Goal: Information Seeking & Learning: Learn about a topic

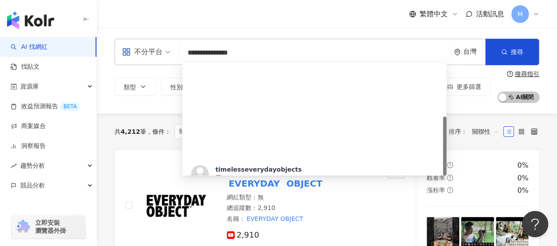
drag, startPoint x: 257, startPoint y: 58, endPoint x: 176, endPoint y: 57, distance: 81.0
click at [176, 57] on div "**********" at bounding box center [326, 52] width 425 height 26
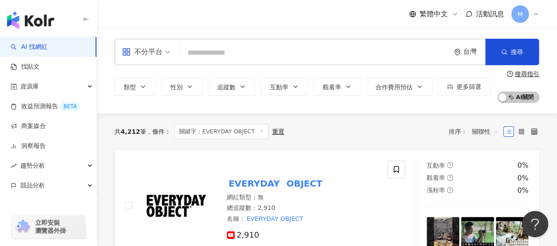
click at [229, 56] on input "search" at bounding box center [315, 52] width 264 height 17
paste input "******"
type input "******"
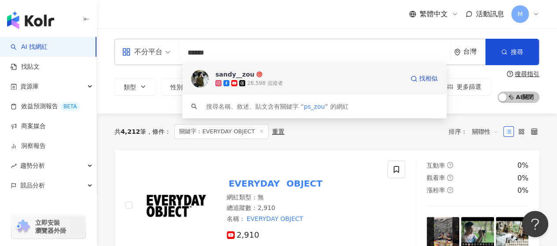
click at [227, 73] on div "sandy__zou" at bounding box center [234, 74] width 39 height 9
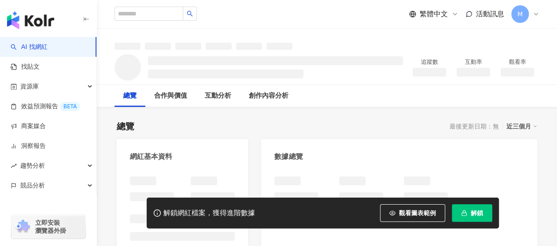
click at [472, 212] on span "解鎖" at bounding box center [477, 213] width 12 height 7
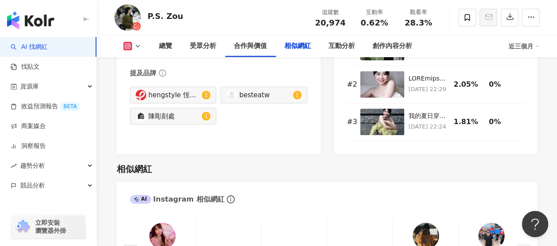
scroll to position [1453, 0]
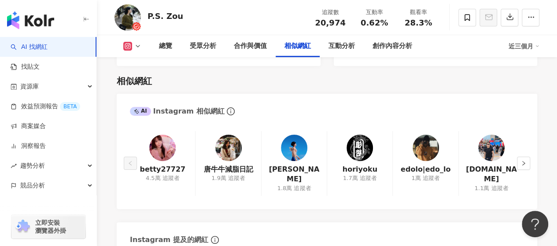
click at [360, 141] on img at bounding box center [359, 148] width 26 height 26
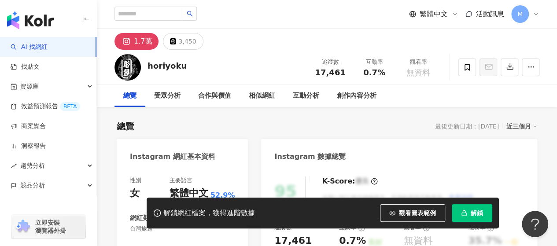
scroll to position [176, 0]
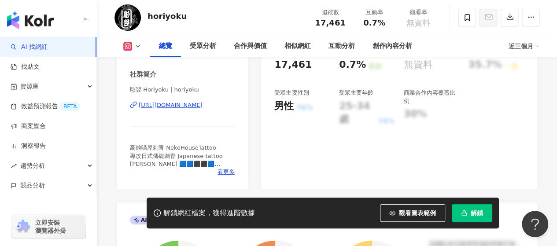
click at [180, 105] on div "https://www.instagram.com/horiyoku/" at bounding box center [171, 105] width 64 height 8
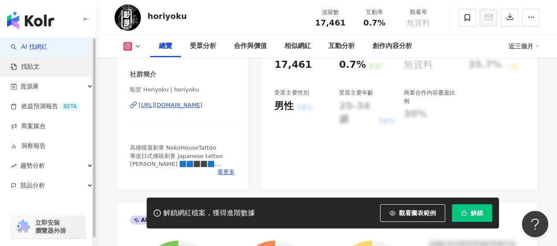
click at [33, 66] on link "找貼文" at bounding box center [25, 67] width 29 height 9
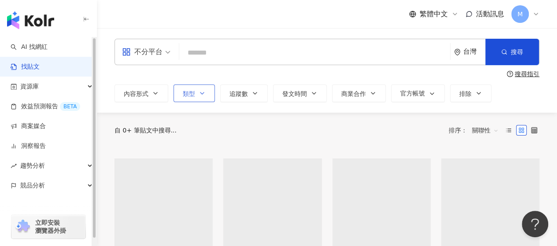
click at [195, 98] on button "類型" at bounding box center [193, 94] width 41 height 18
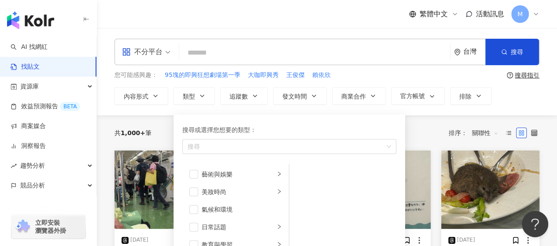
click at [157, 124] on div "共 1,000+ 筆 排序： 關聯性" at bounding box center [326, 132] width 425 height 35
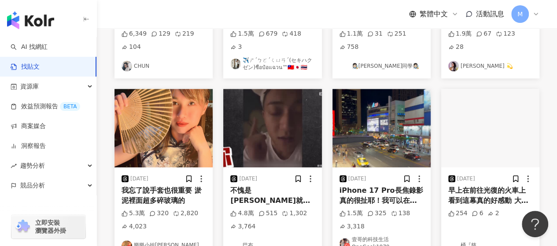
scroll to position [196, 0]
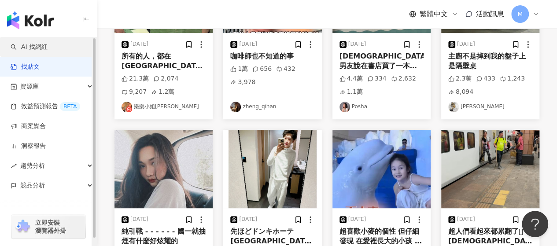
click at [41, 51] on link "AI 找網紅" at bounding box center [29, 47] width 37 height 9
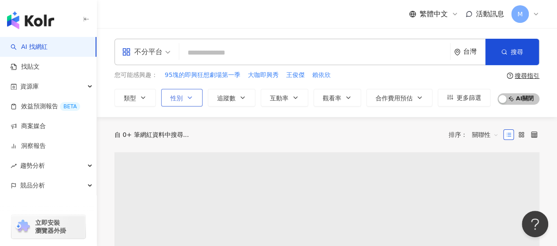
click at [175, 97] on span "性別" at bounding box center [176, 98] width 12 height 7
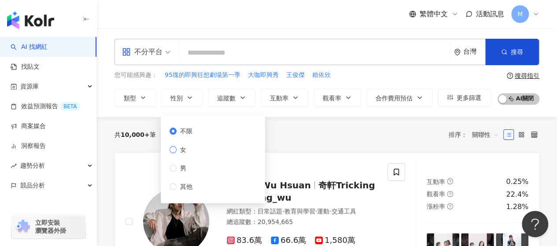
click at [178, 149] on span "女" at bounding box center [183, 150] width 13 height 10
click at [186, 125] on div "不限 女 男 其他" at bounding box center [213, 159] width 94 height 77
click at [186, 130] on span "不限" at bounding box center [186, 131] width 19 height 10
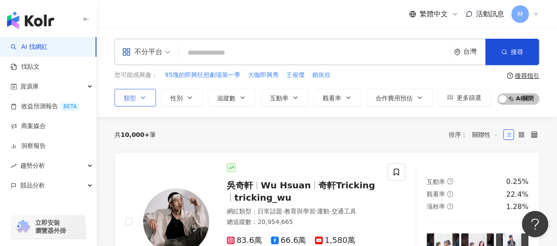
click at [140, 96] on icon "button" at bounding box center [143, 97] width 7 height 7
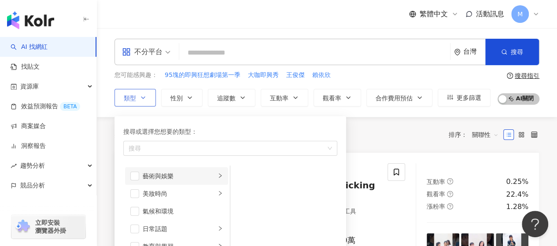
click at [182, 175] on div "藝術與娛樂" at bounding box center [179, 176] width 73 height 10
click at [260, 176] on div "室內外設計" at bounding box center [290, 176] width 81 height 10
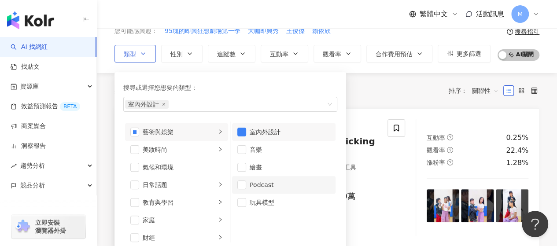
scroll to position [88, 0]
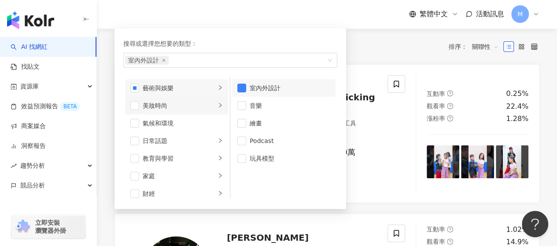
click at [175, 101] on div "美妝時尚" at bounding box center [179, 106] width 73 height 10
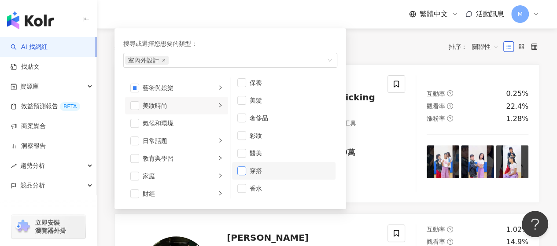
click at [245, 169] on span "button" at bounding box center [241, 170] width 9 height 9
click at [196, 121] on div "氣候和環境" at bounding box center [183, 123] width 80 height 10
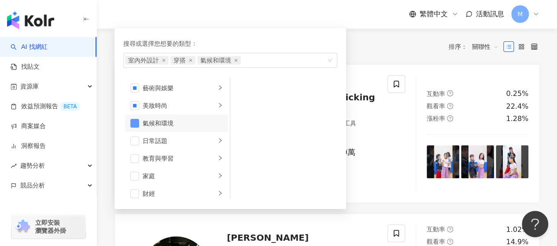
click at [130, 119] on span "button" at bounding box center [134, 123] width 9 height 9
click at [166, 138] on div "日常話題" at bounding box center [179, 141] width 73 height 10
click at [205, 157] on div "教育與學習" at bounding box center [179, 159] width 73 height 10
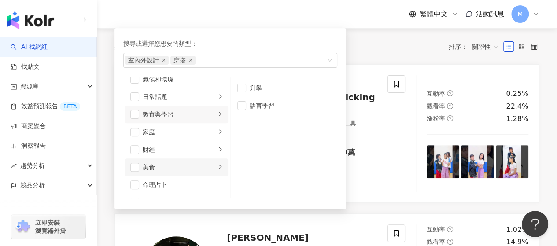
scroll to position [88, 0]
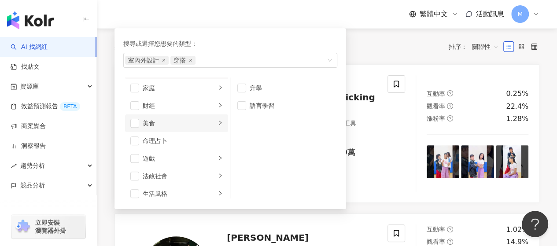
click at [191, 125] on div "美食" at bounding box center [179, 123] width 73 height 10
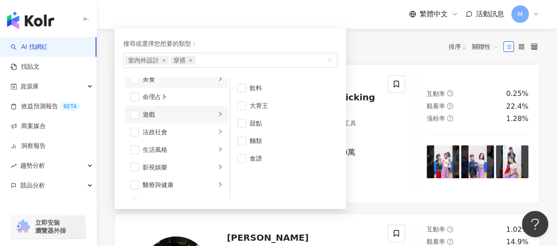
scroll to position [176, 0]
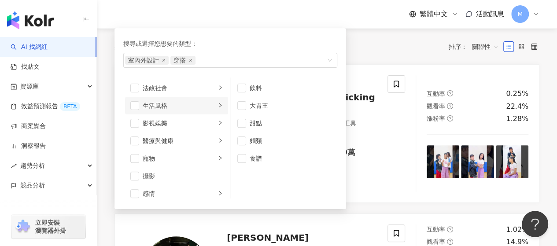
click at [191, 103] on div "生活風格" at bounding box center [179, 106] width 73 height 10
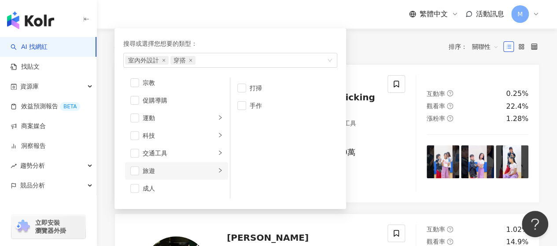
click at [178, 171] on div "旅遊" at bounding box center [179, 171] width 73 height 10
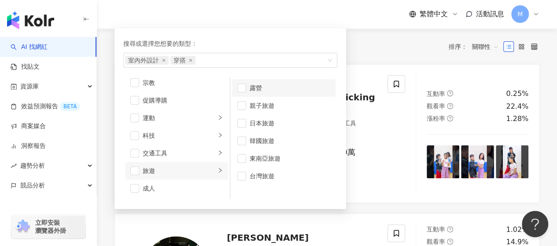
click at [251, 88] on div "露營" at bounding box center [290, 88] width 81 height 10
click at [247, 100] on li "親子旅遊" at bounding box center [283, 106] width 103 height 18
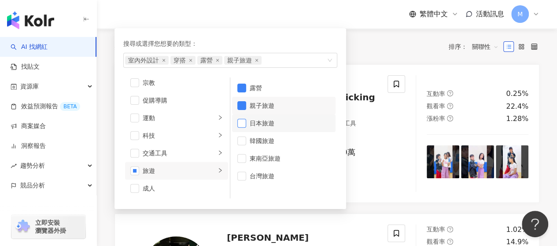
click at [244, 119] on span "button" at bounding box center [241, 123] width 9 height 9
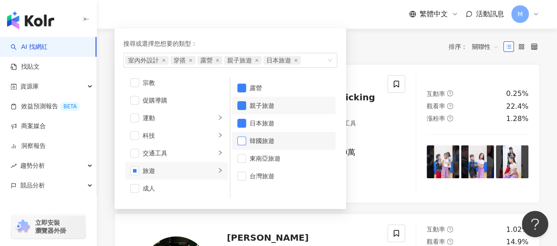
click at [243, 137] on span "button" at bounding box center [241, 140] width 9 height 9
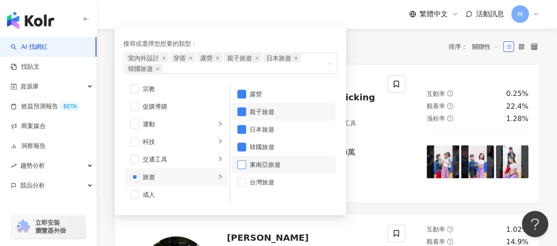
click at [239, 160] on span "button" at bounding box center [241, 164] width 9 height 9
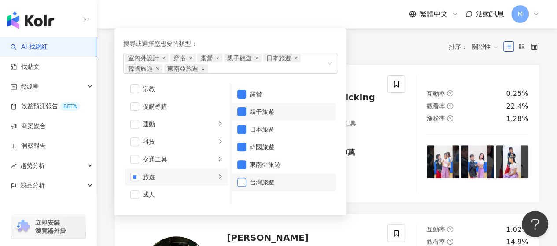
click at [241, 178] on span "button" at bounding box center [241, 182] width 9 height 9
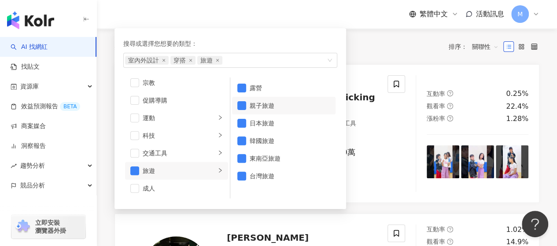
scroll to position [0, 0]
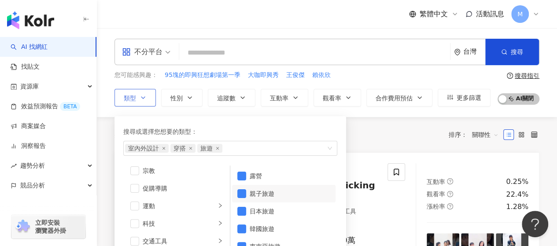
click at [275, 112] on div "搜尋或選擇您想要的類型： 室內外設計 穿搭 旅遊 藝術與娛樂 美妝時尚 氣候和環境 日常話題 教育與學習 家庭 財經 美食 命理占卜 遊戲 法政社會 生活風格…" at bounding box center [226, 204] width 225 height 185
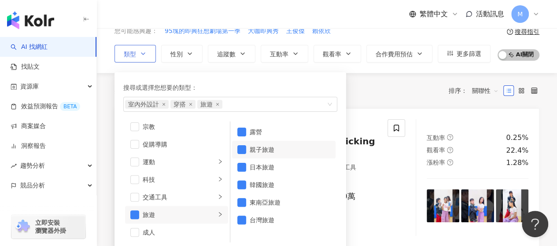
click at [298, 88] on div "搜尋或選擇您想要的類型：" at bounding box center [230, 88] width 214 height 10
click at [190, 53] on icon "button" at bounding box center [190, 54] width 4 height 2
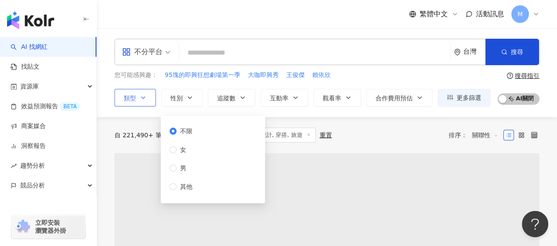
click at [148, 100] on button "類型" at bounding box center [134, 98] width 41 height 18
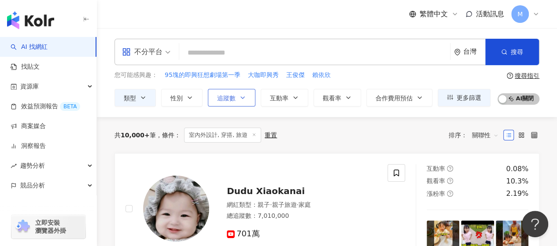
click at [222, 95] on span "追蹤數" at bounding box center [226, 98] width 18 height 7
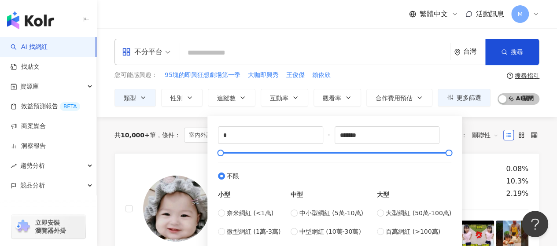
click at [161, 122] on div "共 10,000+ 筆 條件 ： 室內外設計, 穿搭, 旅遊 重置 排序： 關聯性" at bounding box center [326, 135] width 425 height 36
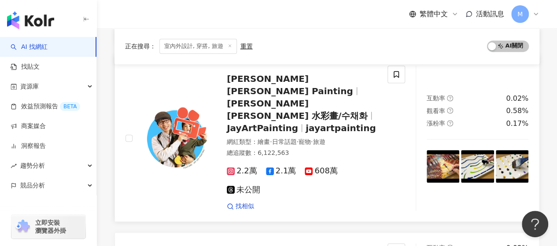
scroll to position [44, 0]
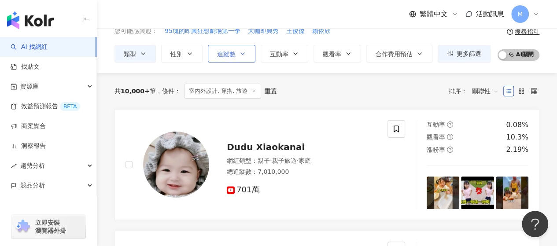
click at [220, 54] on span "追蹤數" at bounding box center [226, 54] width 18 height 7
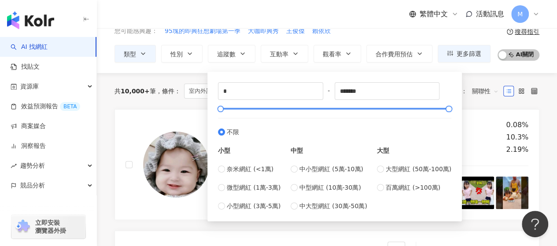
type input "******"
click at [342, 109] on div at bounding box center [335, 108] width 228 height 5
click at [270, 108] on div at bounding box center [335, 108] width 228 height 5
click at [256, 108] on div at bounding box center [335, 108] width 228 height 5
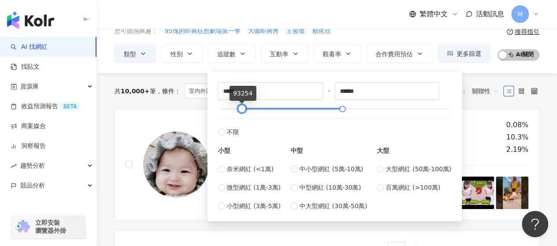
click at [242, 108] on div at bounding box center [335, 108] width 228 height 5
click at [244, 107] on div at bounding box center [241, 109] width 5 height 5
click at [247, 107] on div at bounding box center [335, 108] width 228 height 5
type input "*"
drag, startPoint x: 249, startPoint y: 106, endPoint x: 212, endPoint y: 109, distance: 37.1
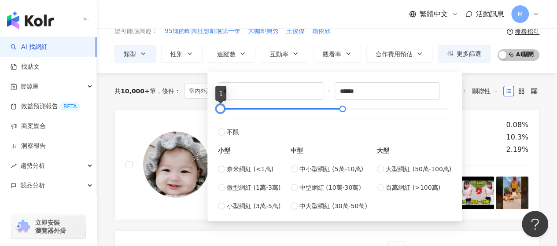
click at [213, 109] on div "* - ****** 不限 小型 奈米網紅 (<1萬) 微型網紅 (1萬-3萬) 小型網紅 (3萬-5萬) 中型 中小型網紅 (5萬-10萬) 中型網紅 (1…" at bounding box center [335, 146] width 244 height 139
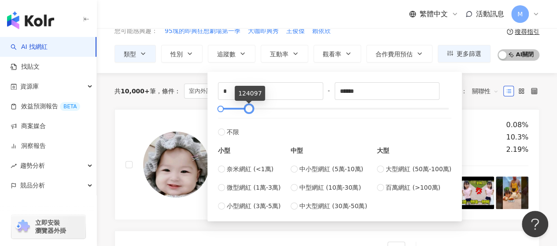
type input "******"
drag, startPoint x: 342, startPoint y: 107, endPoint x: 244, endPoint y: 113, distance: 98.4
click at [244, 111] on div at bounding box center [244, 109] width 5 height 5
click at [225, 108] on div at bounding box center [224, 109] width 5 height 5
type input "*"
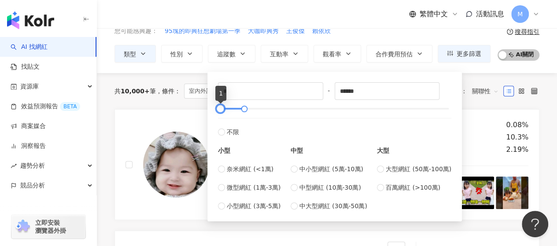
drag, startPoint x: 226, startPoint y: 106, endPoint x: 218, endPoint y: 107, distance: 8.0
click at [218, 107] on div at bounding box center [220, 109] width 5 height 5
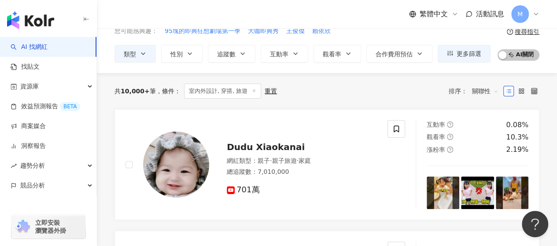
click at [191, 100] on div "共 10,000+ 筆 條件 ： 室內外設計, 穿搭, 旅遊 重置 排序： 關聯性" at bounding box center [326, 91] width 425 height 36
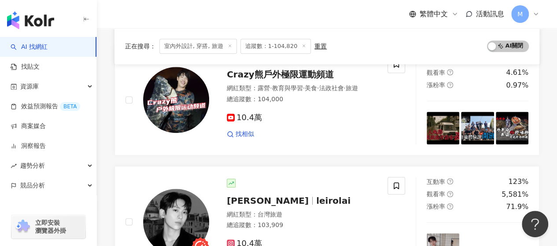
scroll to position [440, 0]
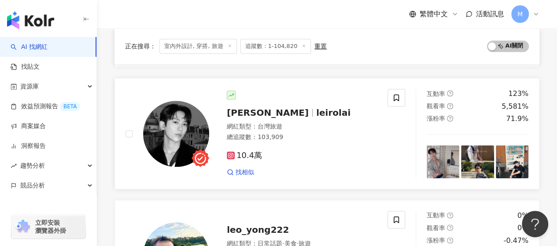
click at [316, 112] on span "leirolai" at bounding box center [333, 112] width 34 height 11
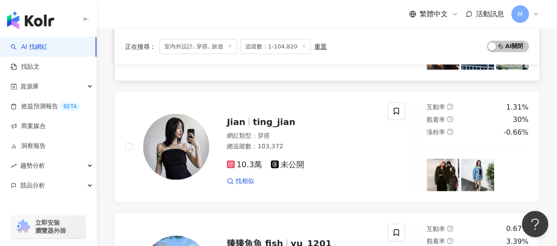
scroll to position [836, 0]
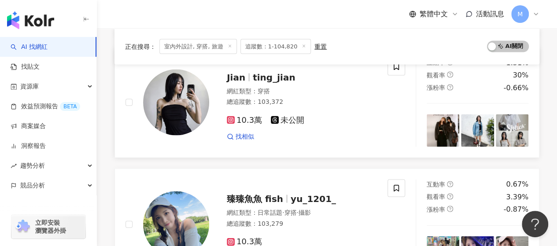
click at [264, 75] on span "ting_jian" at bounding box center [274, 77] width 42 height 11
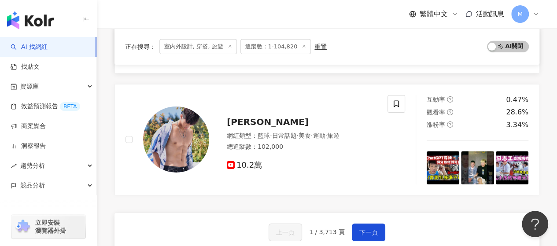
scroll to position [1453, 0]
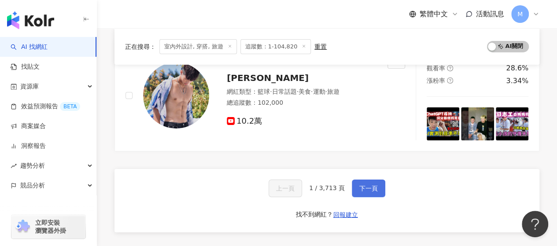
click at [361, 185] on span "下一頁" at bounding box center [368, 188] width 18 height 7
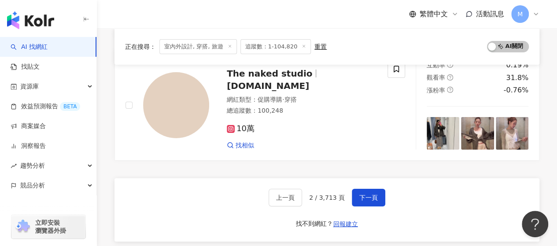
scroll to position [1421, 0]
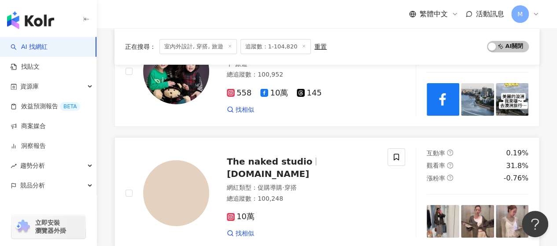
click at [255, 156] on span "The naked studio" at bounding box center [269, 161] width 85 height 11
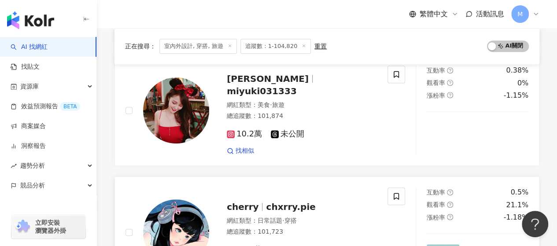
scroll to position [264, 0]
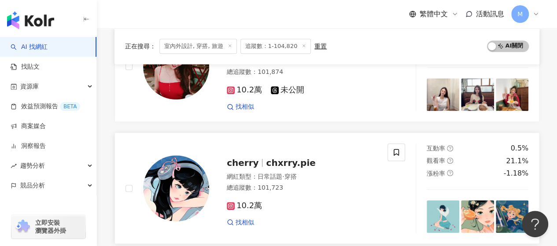
click at [258, 163] on span "cherry" at bounding box center [246, 163] width 39 height 11
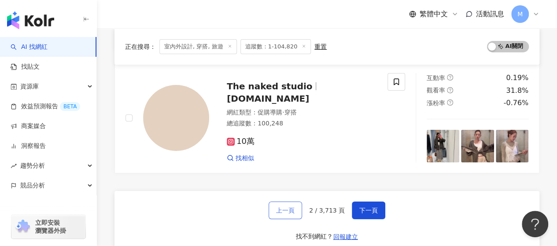
scroll to position [1541, 0]
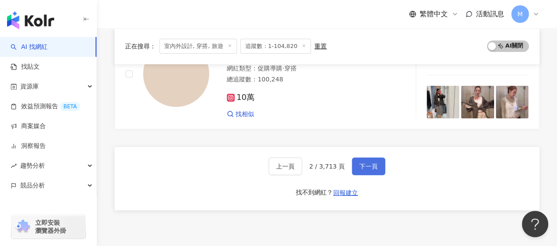
click at [361, 163] on span "下一頁" at bounding box center [368, 166] width 18 height 7
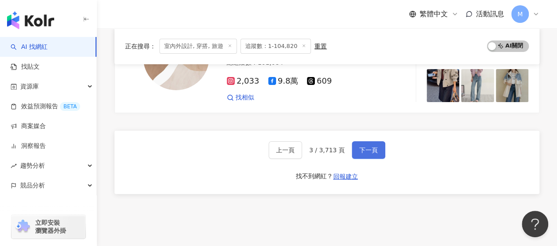
click at [359, 147] on span "下一頁" at bounding box center [368, 150] width 18 height 7
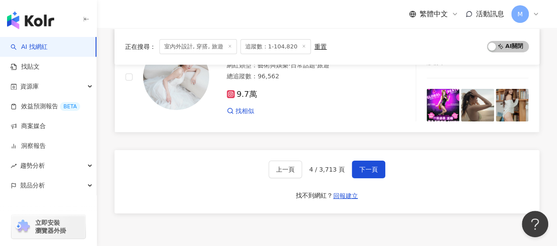
scroll to position [1453, 0]
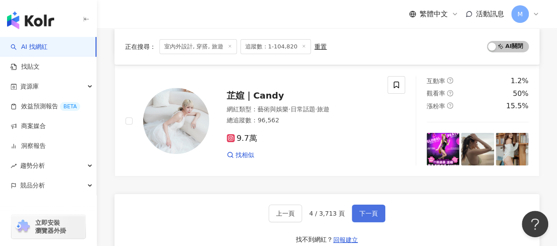
click at [362, 205] on button "下一頁" at bounding box center [368, 214] width 33 height 18
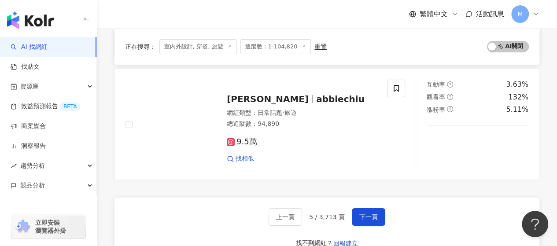
scroll to position [1541, 0]
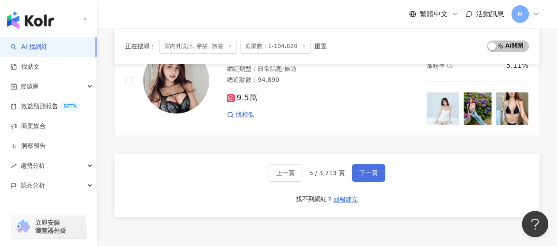
click at [361, 169] on span "下一頁" at bounding box center [368, 172] width 18 height 7
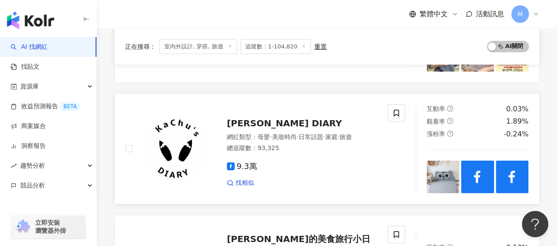
scroll to position [1268, 0]
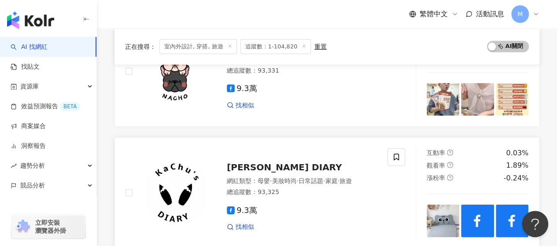
click at [263, 162] on span "KaChu's DIARY" at bounding box center [284, 167] width 115 height 11
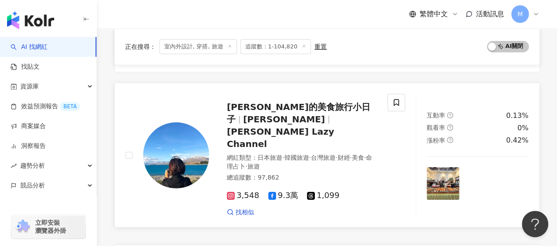
scroll to position [1532, 0]
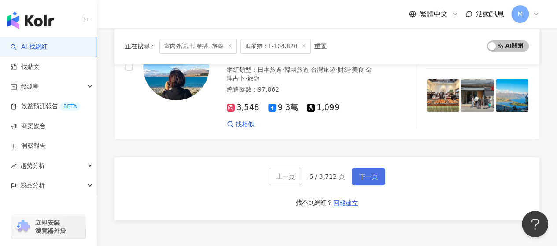
click at [355, 168] on button "下一頁" at bounding box center [368, 177] width 33 height 18
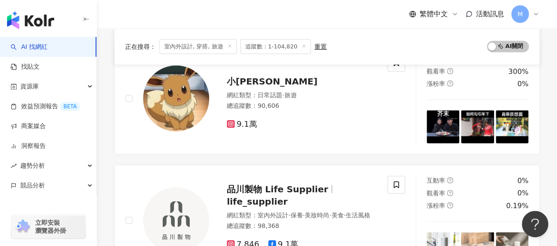
scroll to position [1118, 0]
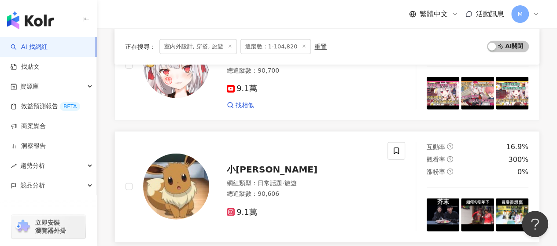
click at [241, 164] on span "小李🧸" at bounding box center [272, 169] width 91 height 11
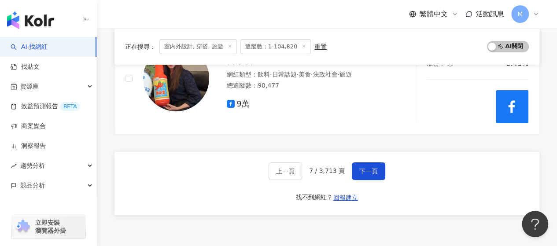
scroll to position [1514, 0]
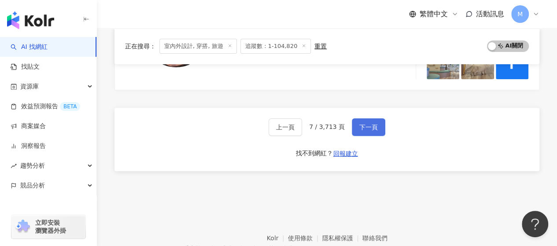
click at [352, 121] on button "下一頁" at bounding box center [368, 127] width 33 height 18
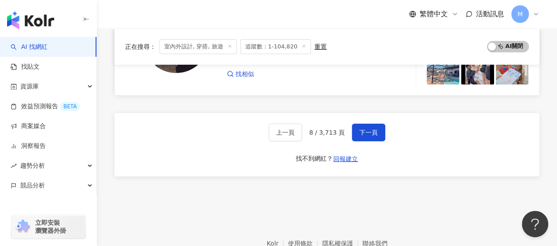
scroll to position [1552, 0]
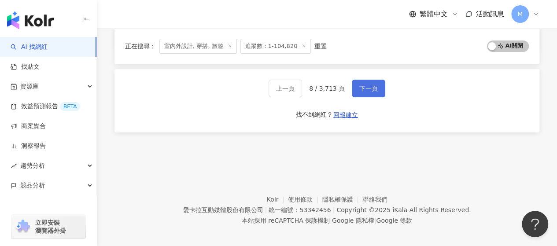
click at [359, 85] on span "下一頁" at bounding box center [368, 88] width 18 height 7
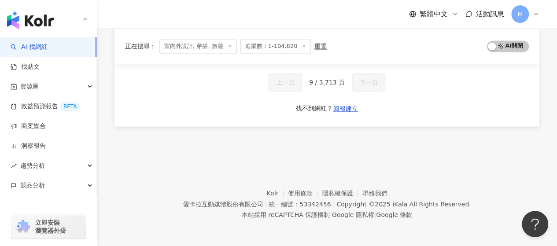
scroll to position [630, 0]
click at [204, 45] on span "室內外設計, 穿搭, 旅遊" at bounding box center [197, 46] width 77 height 15
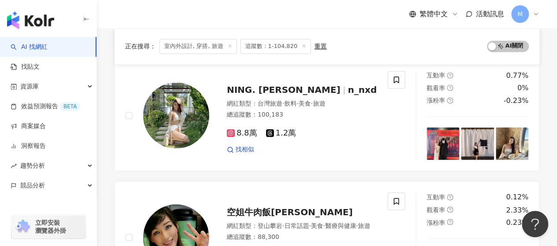
scroll to position [590, 0]
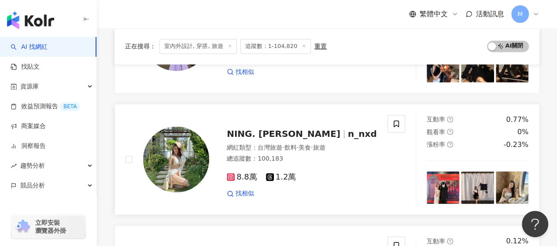
click at [287, 129] on span "NING. Chen陳甯揎" at bounding box center [284, 134] width 114 height 11
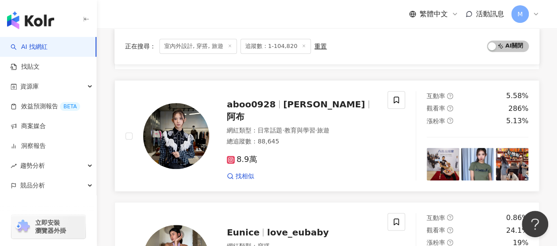
scroll to position [326, 0]
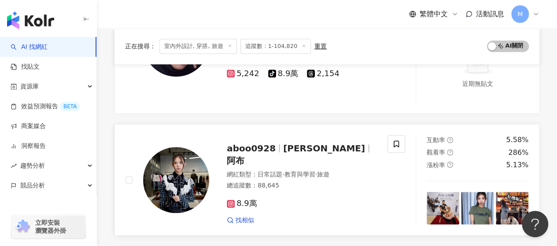
click at [257, 143] on span "aboo0928" at bounding box center [251, 148] width 49 height 11
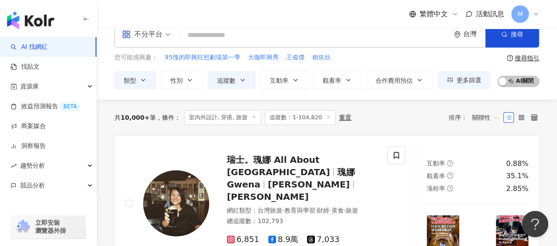
scroll to position [0, 0]
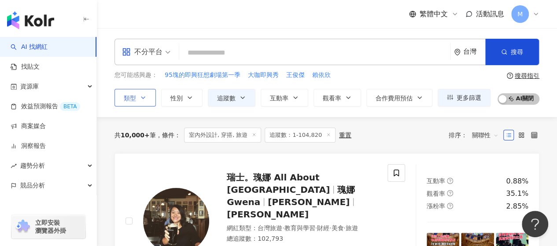
click at [143, 101] on button "類型" at bounding box center [134, 98] width 41 height 18
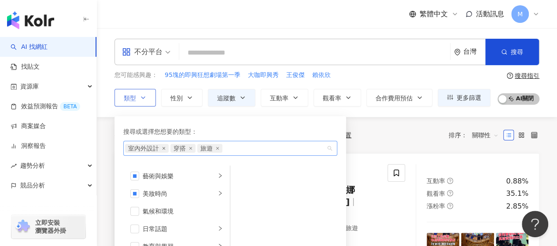
click at [163, 147] on icon "close" at bounding box center [163, 148] width 3 height 3
click at [362, 133] on div "共 10,000+ 筆 條件 ： 室內外設計, 穿搭, 旅遊 追蹤數：1-104,820 重置 排序： 關聯性" at bounding box center [326, 135] width 425 height 15
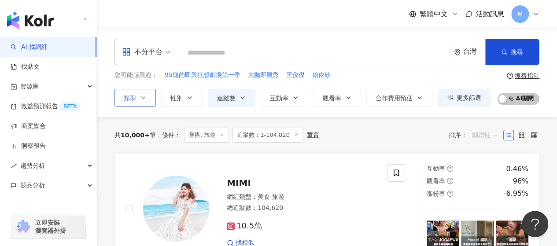
click at [483, 135] on span "關聯性" at bounding box center [485, 135] width 26 height 14
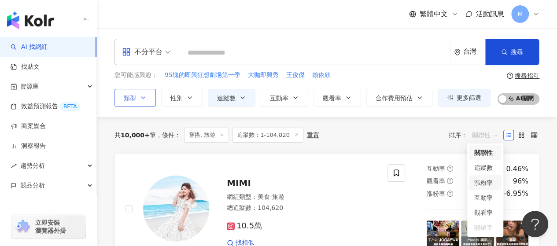
click at [483, 182] on div "漲粉率" at bounding box center [485, 183] width 22 height 10
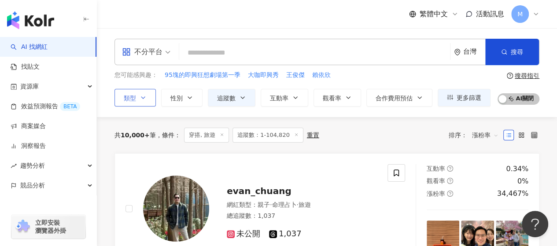
click at [485, 132] on span "漲粉率" at bounding box center [485, 135] width 26 height 14
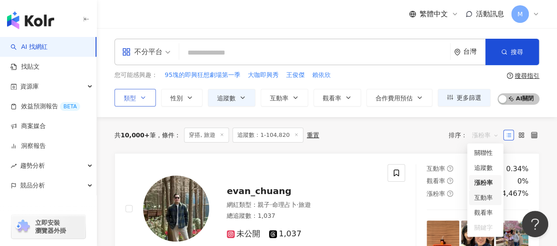
click at [483, 199] on div "互動率" at bounding box center [485, 198] width 22 height 10
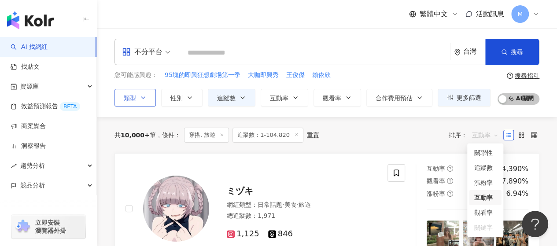
click at [489, 131] on span "互動率" at bounding box center [485, 135] width 26 height 14
click at [486, 210] on div "觀看率" at bounding box center [485, 213] width 22 height 10
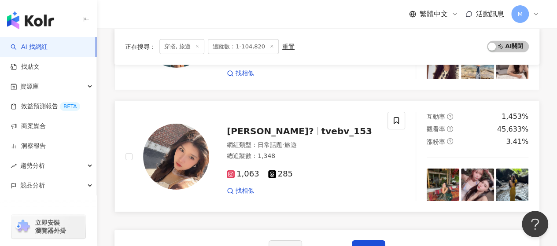
scroll to position [1453, 0]
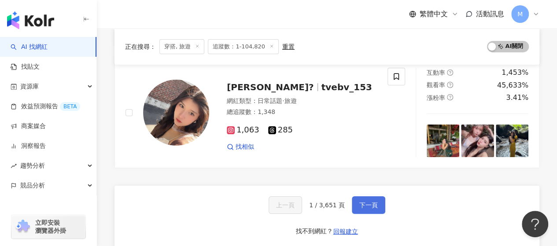
click at [367, 202] on span "下一頁" at bounding box center [368, 205] width 18 height 7
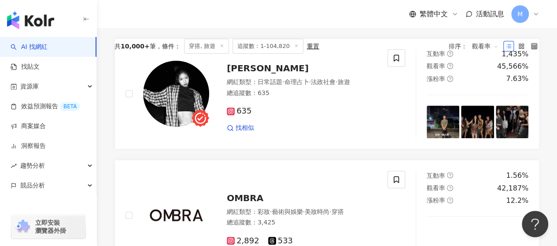
scroll to position [0, 0]
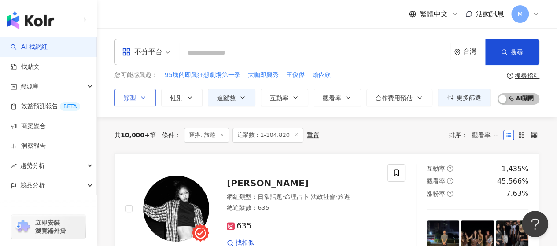
click at [485, 131] on span "觀看率" at bounding box center [485, 135] width 26 height 14
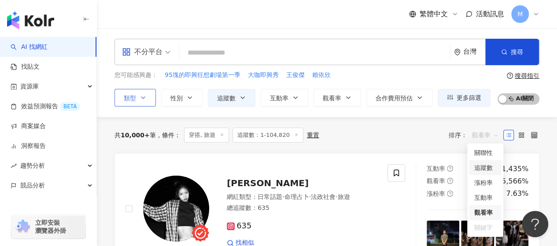
click at [482, 166] on div "追蹤數" at bounding box center [485, 168] width 22 height 10
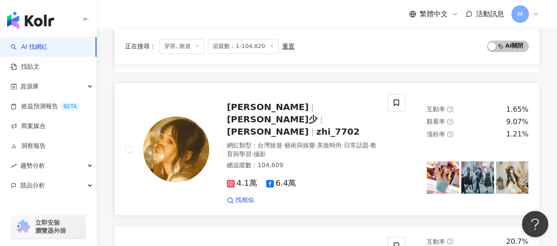
scroll to position [528, 0]
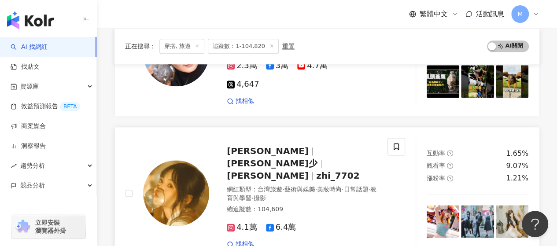
click at [295, 158] on span "Zhi織少" at bounding box center [272, 163] width 91 height 11
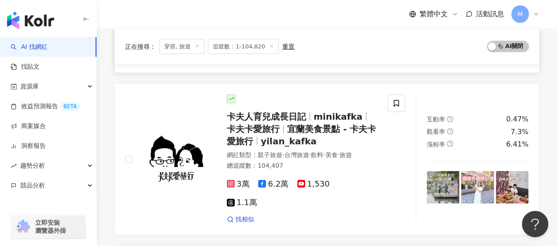
scroll to position [792, 0]
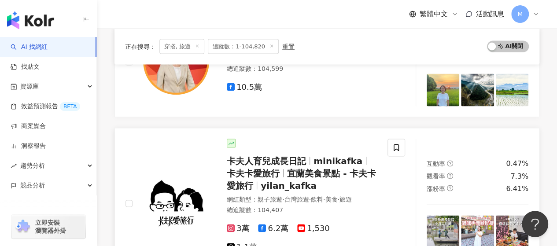
click at [293, 155] on span "卡夫人育兒成長日記" at bounding box center [266, 160] width 79 height 11
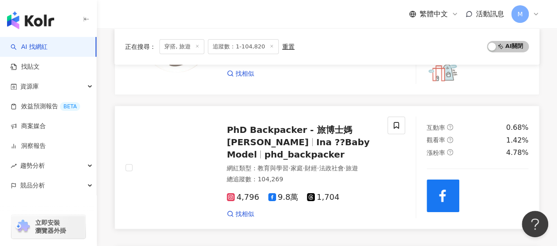
scroll to position [1541, 0]
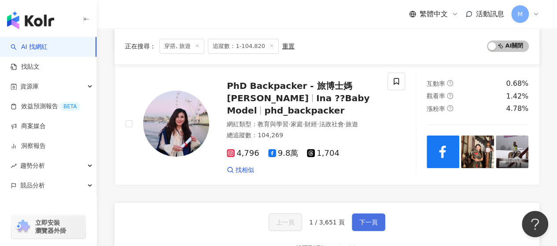
click at [359, 219] on span "下一頁" at bounding box center [368, 222] width 18 height 7
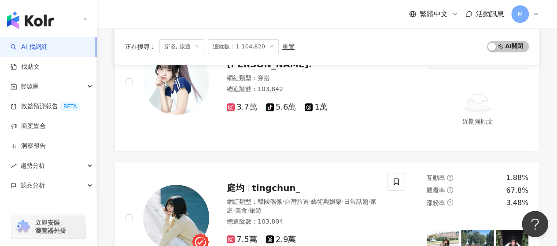
scroll to position [1525, 0]
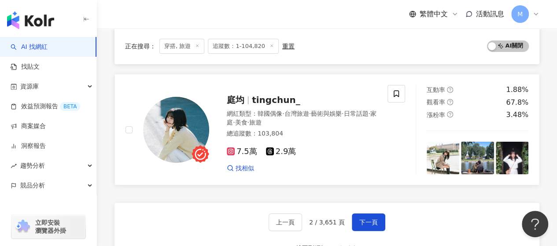
click at [269, 95] on span "tingchun_" at bounding box center [276, 100] width 48 height 11
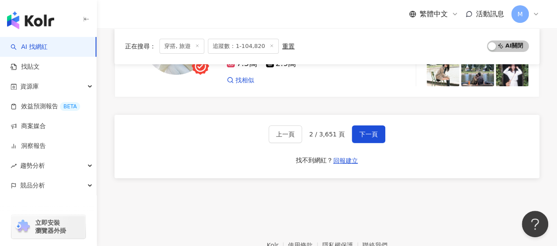
scroll to position [1569, 0]
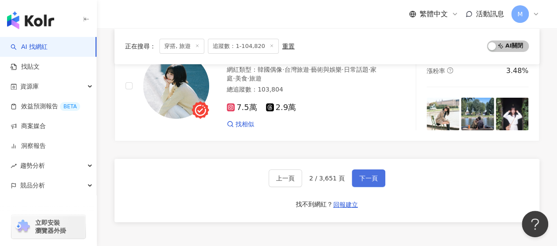
click at [360, 169] on button "下一頁" at bounding box center [368, 178] width 33 height 18
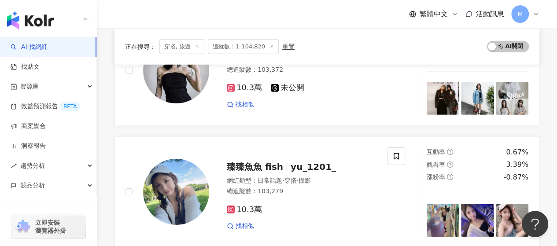
scroll to position [1497, 0]
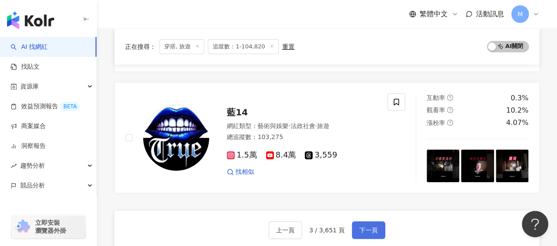
click at [370, 227] on span "下一頁" at bounding box center [368, 230] width 18 height 7
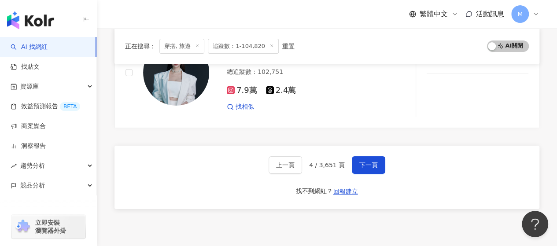
scroll to position [1522, 0]
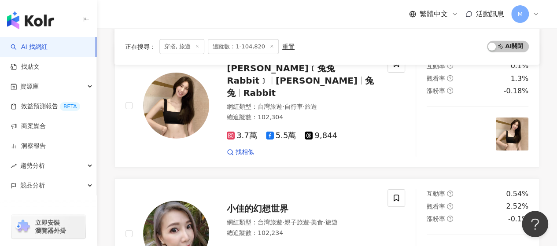
scroll to position [1497, 0]
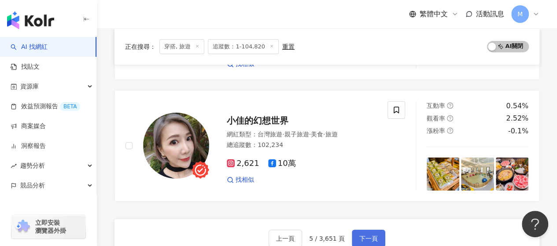
click at [361, 235] on span "下一頁" at bounding box center [368, 238] width 18 height 7
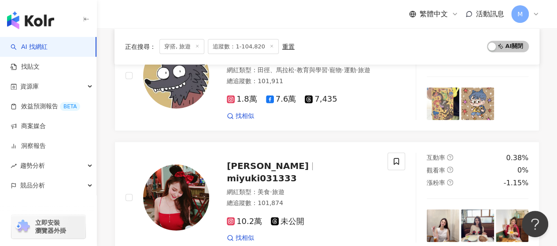
scroll to position [1285, 0]
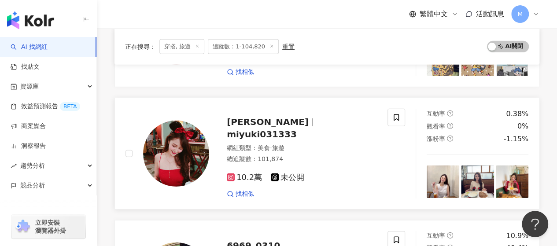
click at [272, 129] on span "miyuki031333" at bounding box center [262, 134] width 70 height 11
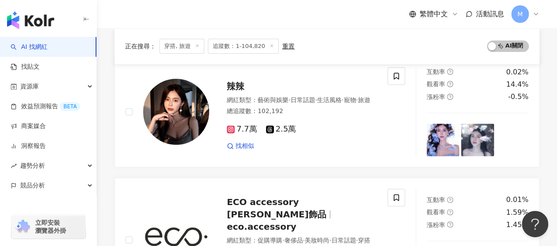
scroll to position [53, 0]
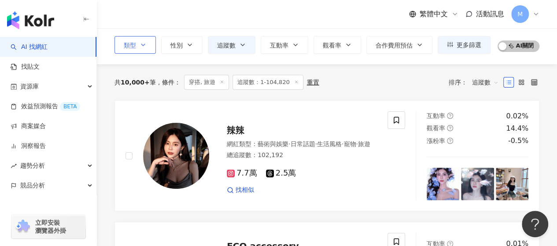
click at [130, 47] on span "類型" at bounding box center [130, 45] width 12 height 7
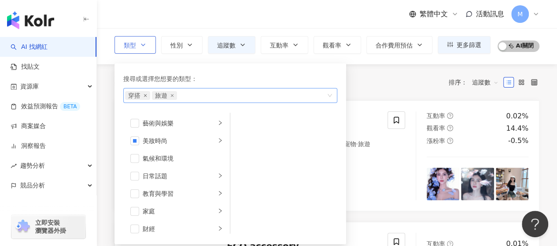
click at [144, 94] on icon "close" at bounding box center [146, 96] width 4 height 4
click at [387, 79] on div "共 10,000+ 筆 條件 ： 穿搭, 旅遊 追蹤數：1-104,820 重置 排序： 追蹤數" at bounding box center [326, 82] width 425 height 15
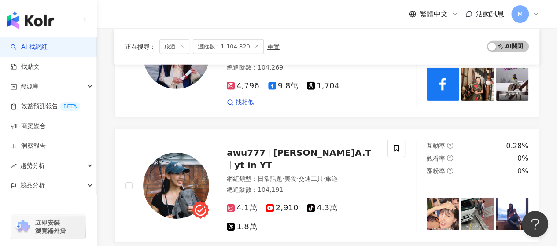
scroll to position [1321, 0]
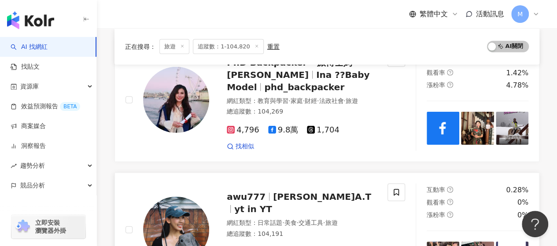
click at [281, 191] on span "艾庭A.T" at bounding box center [322, 196] width 98 height 11
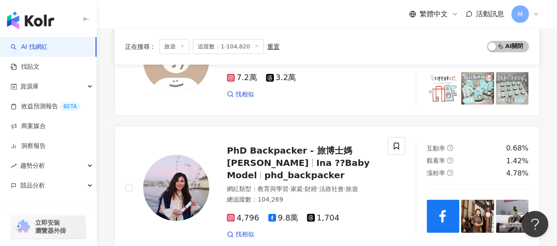
scroll to position [1189, 0]
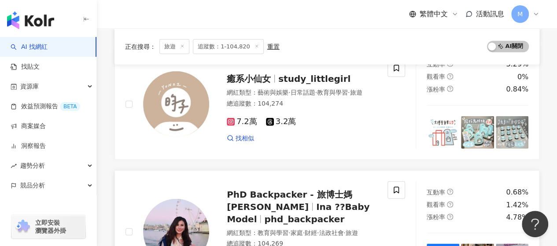
click at [273, 189] on span "PhD Backpacker - 旅博士媽咪" at bounding box center [289, 200] width 125 height 23
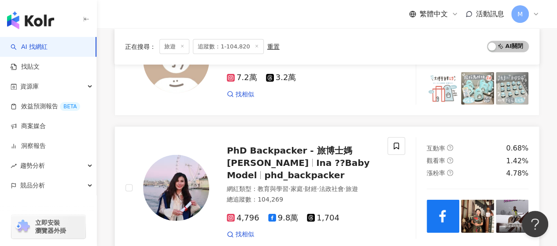
scroll to position [1453, 0]
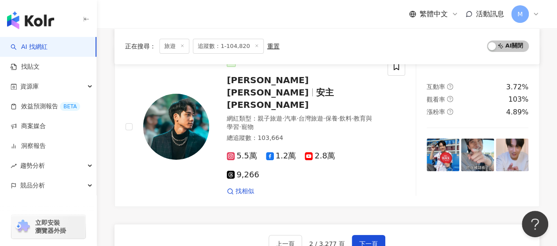
scroll to position [1573, 0]
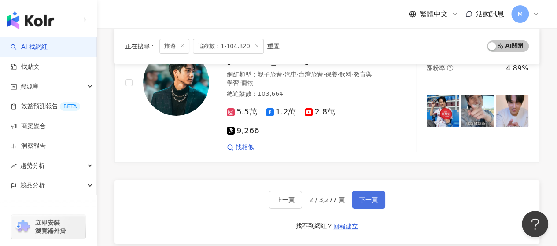
click at [359, 196] on span "下一頁" at bounding box center [368, 199] width 18 height 7
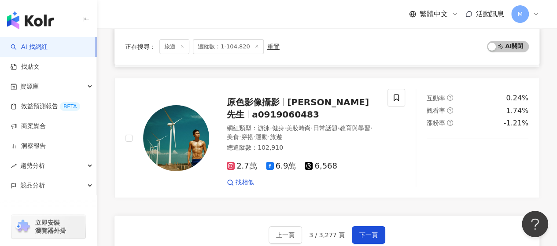
scroll to position [1511, 0]
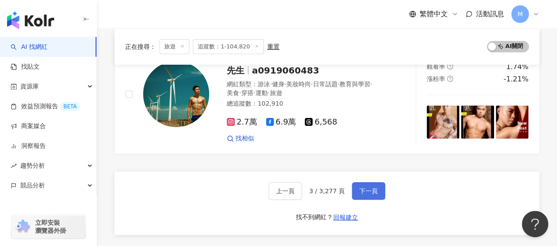
click at [369, 182] on button "下一頁" at bounding box center [368, 191] width 33 height 18
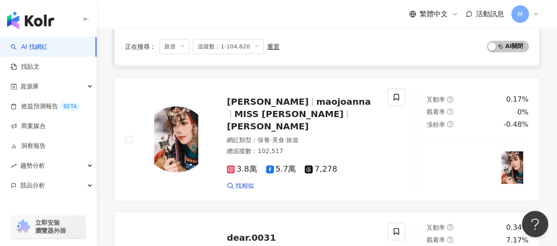
scroll to position [1602, 0]
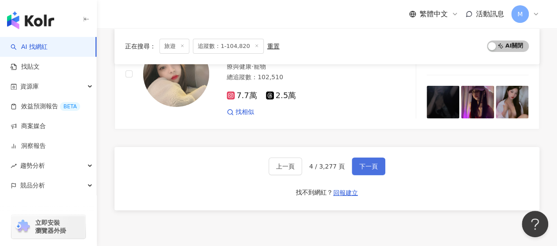
click at [372, 163] on span "下一頁" at bounding box center [368, 166] width 18 height 7
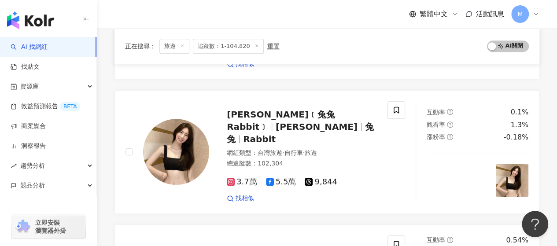
scroll to position [168, 0]
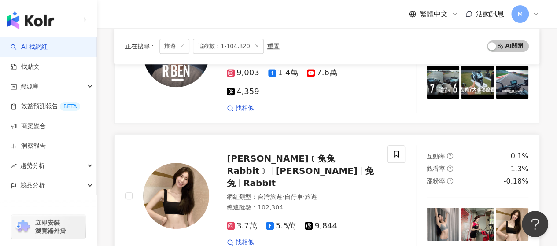
click at [260, 153] on span "何瑋珍﹝兔兔 Rabbit﹞" at bounding box center [281, 164] width 108 height 23
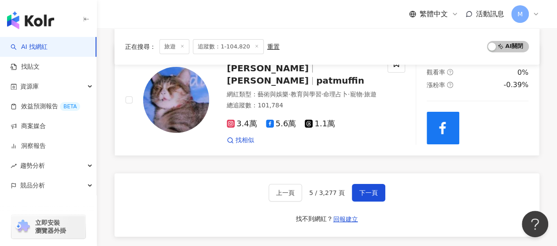
scroll to position [1445, 0]
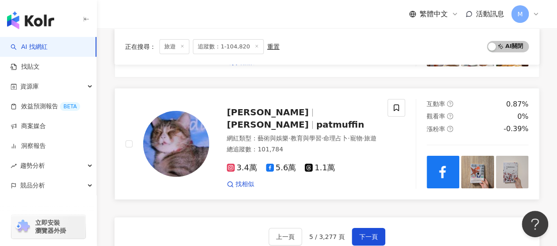
click at [247, 107] on span "徐珮芬/patmuffin" at bounding box center [268, 112] width 82 height 11
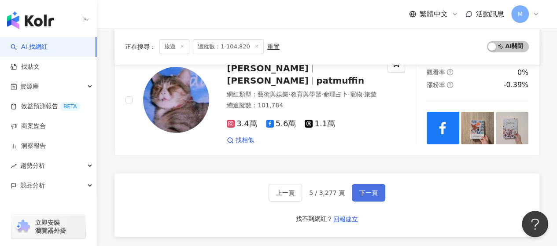
click at [371, 189] on span "下一頁" at bounding box center [368, 192] width 18 height 7
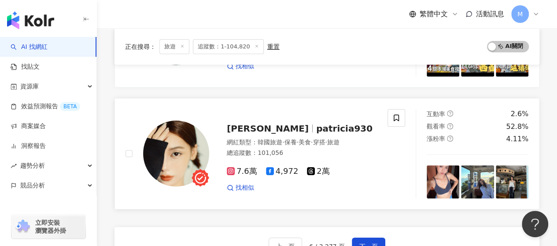
scroll to position [1377, 0]
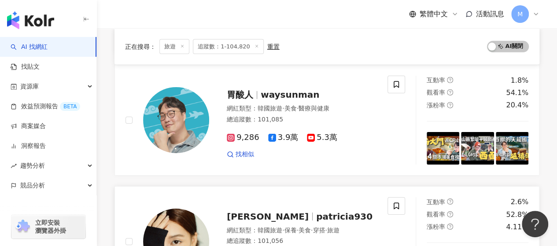
click at [264, 211] on span "[PERSON_NAME]" at bounding box center [268, 216] width 82 height 11
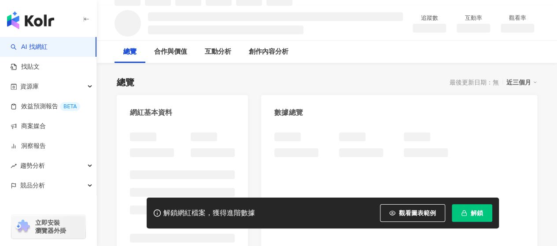
scroll to position [88, 0]
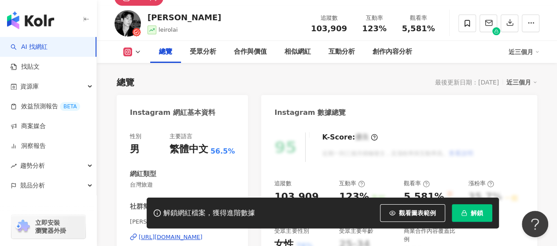
scroll to position [88, 0]
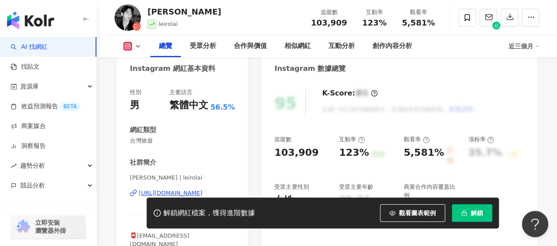
click at [189, 189] on div "https://www.instagram.com/leirolai/" at bounding box center [171, 193] width 64 height 8
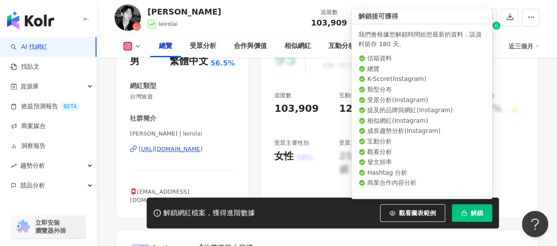
click at [459, 212] on button "解鎖" at bounding box center [472, 213] width 41 height 18
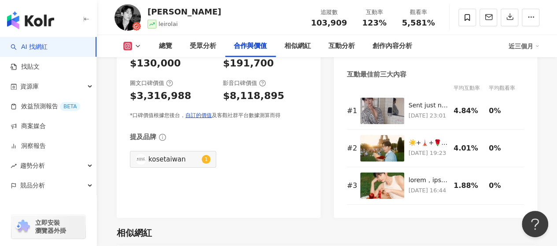
scroll to position [1233, 0]
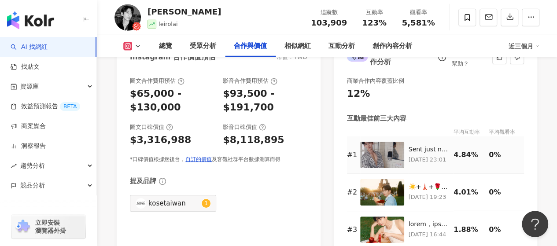
click at [376, 142] on img at bounding box center [382, 155] width 44 height 26
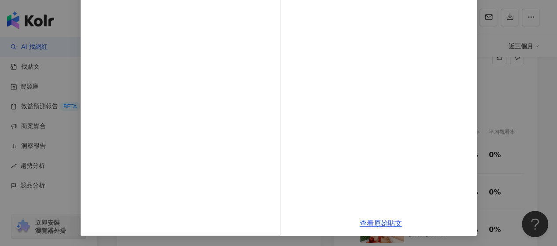
scroll to position [122, 0]
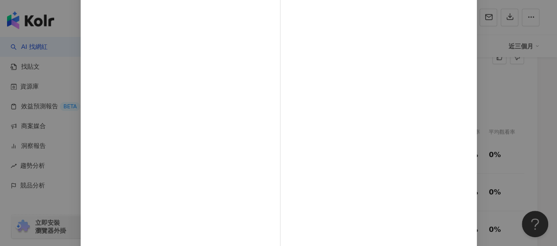
click at [512, 101] on div "Leiro Lai 2025/9/26 Sent just now 5,002 29 查看原始貼文" at bounding box center [278, 123] width 557 height 246
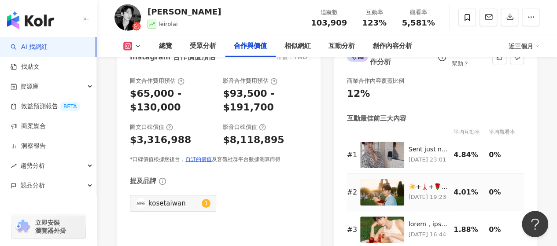
click at [396, 181] on img at bounding box center [382, 192] width 44 height 26
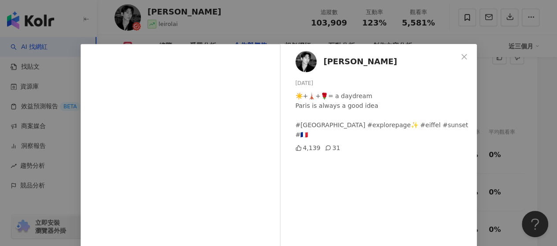
click at [494, 116] on div "Leiro Lai 2025/7/29 ☀️+🗼+🌹= a daydream Paris is always a good idea #paris #expl…" at bounding box center [278, 123] width 557 height 246
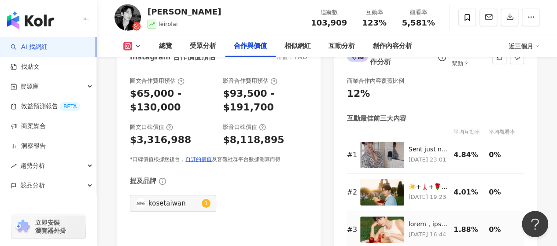
click at [384, 220] on img at bounding box center [382, 230] width 44 height 26
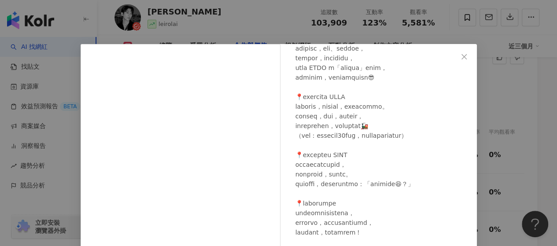
scroll to position [96, 0]
click at [494, 98] on div "Leiro Lai 2025/9/16 1,906 43 查看原始貼文" at bounding box center [278, 123] width 557 height 246
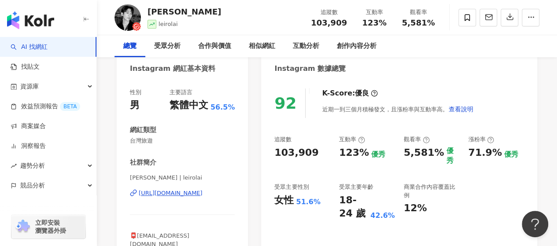
scroll to position [0, 0]
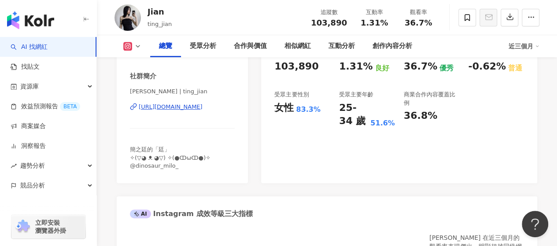
scroll to position [132, 0]
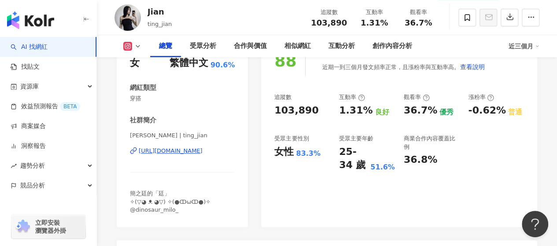
click at [203, 152] on div "https://www.instagram.com/ting_jian/" at bounding box center [171, 151] width 64 height 8
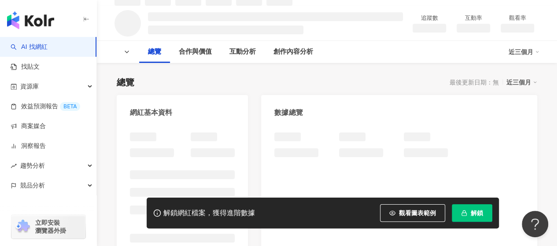
scroll to position [88, 0]
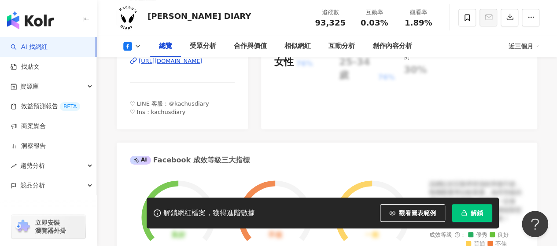
scroll to position [176, 0]
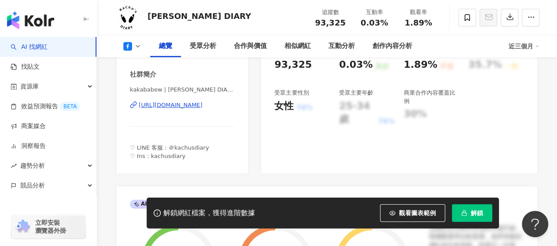
click at [203, 105] on div "https://www.facebook.com/378653315835957" at bounding box center [171, 105] width 64 height 8
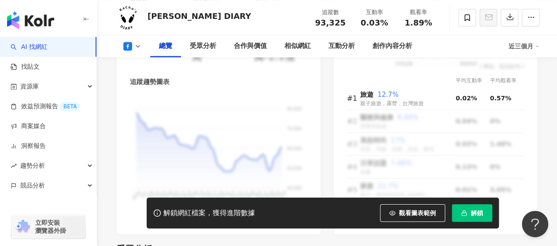
scroll to position [396, 0]
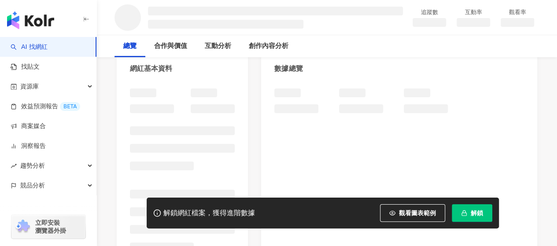
scroll to position [132, 0]
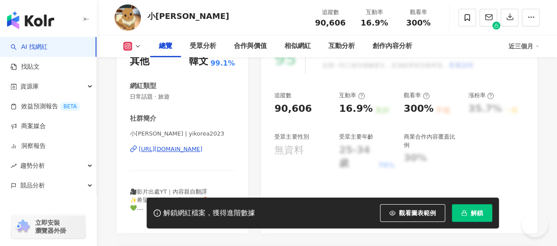
click at [190, 149] on div "https://www.instagram.com/yikorea2023/" at bounding box center [171, 149] width 64 height 8
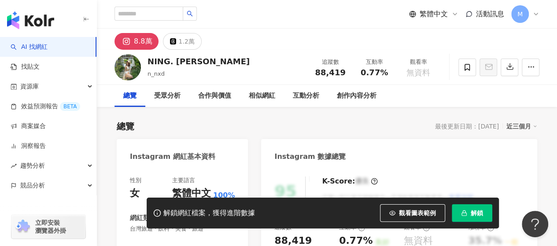
scroll to position [176, 0]
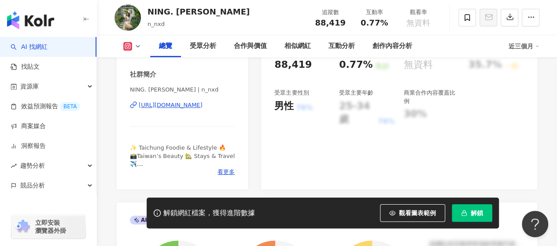
click at [203, 103] on div "[URL][DOMAIN_NAME]" at bounding box center [171, 105] width 64 height 8
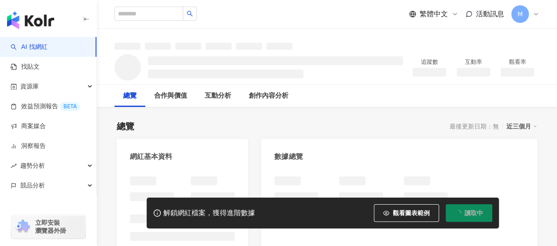
scroll to position [44, 0]
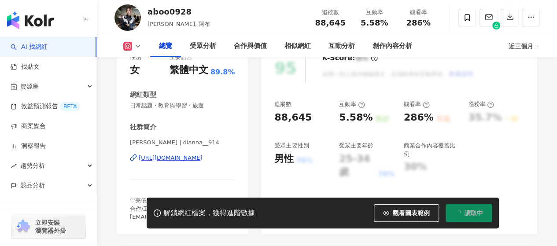
scroll to position [167, 0]
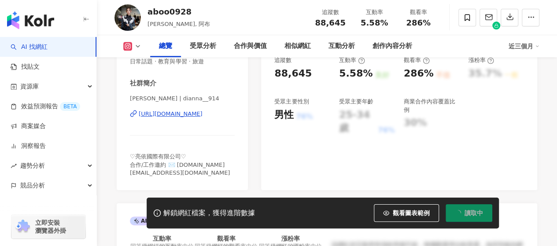
click at [172, 114] on div "[URL][DOMAIN_NAME]" at bounding box center [171, 114] width 64 height 8
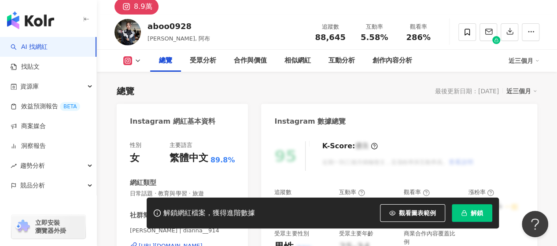
scroll to position [0, 0]
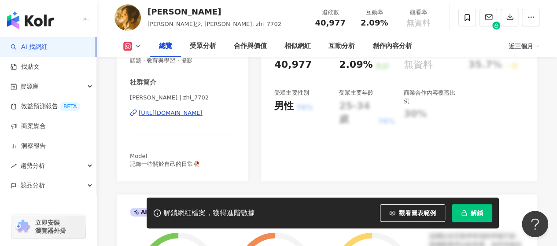
click at [179, 115] on div "https://www.instagram.com/zhi_7702/" at bounding box center [171, 113] width 64 height 8
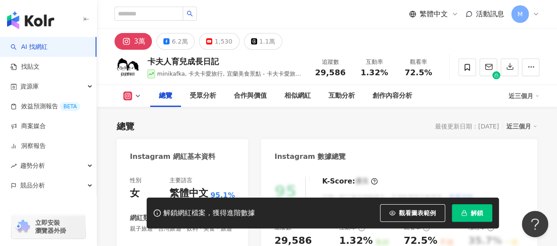
scroll to position [132, 0]
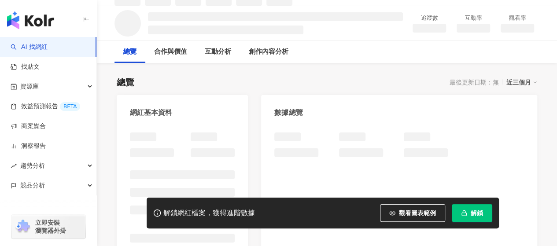
scroll to position [88, 0]
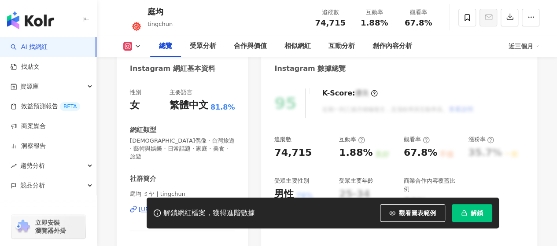
scroll to position [132, 0]
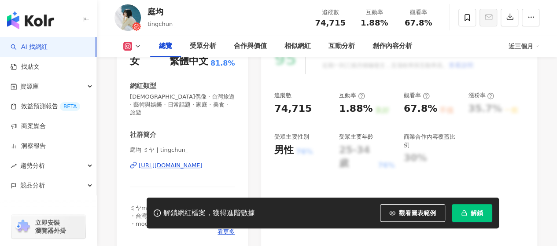
click at [176, 162] on div "https://www.instagram.com/tingchun_/" at bounding box center [171, 166] width 64 height 8
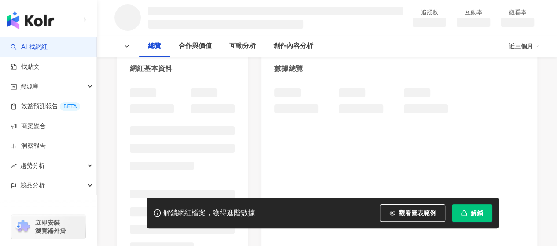
scroll to position [132, 0]
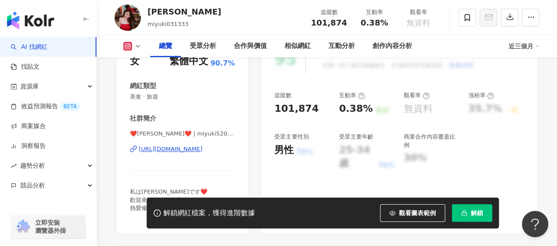
click at [185, 145] on div "[URL][DOMAIN_NAME]" at bounding box center [171, 149] width 64 height 8
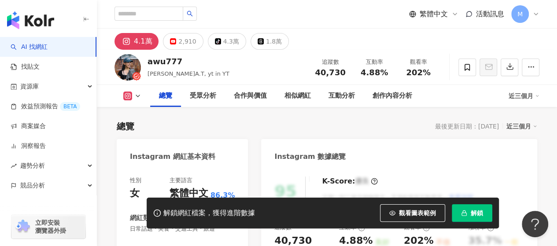
scroll to position [132, 0]
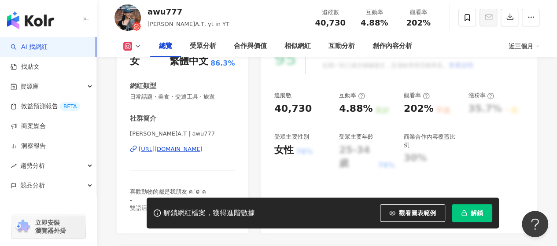
click at [191, 150] on div "https://www.instagram.com/awu777/" at bounding box center [171, 149] width 64 height 8
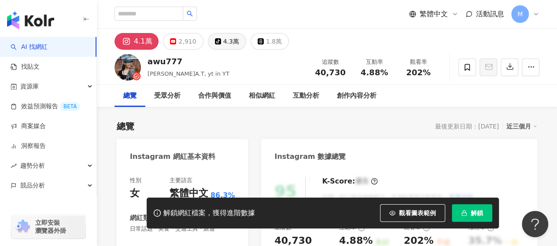
click at [238, 39] on button "tiktok-icon 4.3萬" at bounding box center [227, 41] width 38 height 17
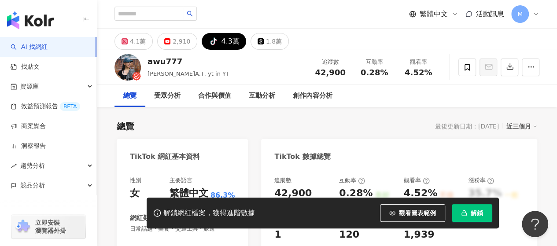
scroll to position [176, 0]
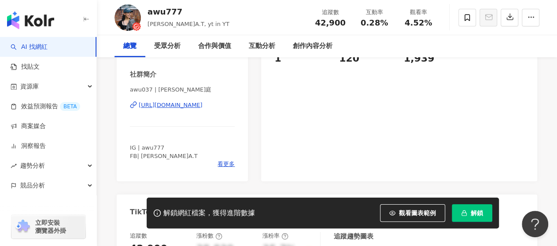
click at [197, 104] on div "https://www.tiktok.com/share/user/6526109231698198530" at bounding box center [171, 105] width 64 height 8
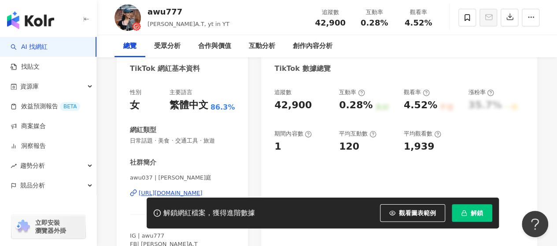
scroll to position [0, 0]
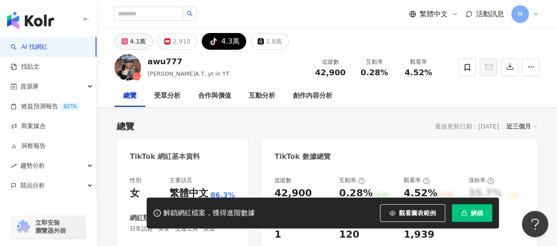
click at [136, 46] on div "4.1萬" at bounding box center [138, 41] width 16 height 12
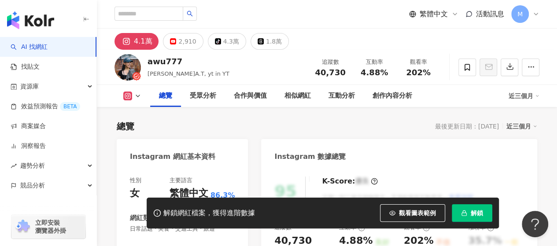
scroll to position [176, 0]
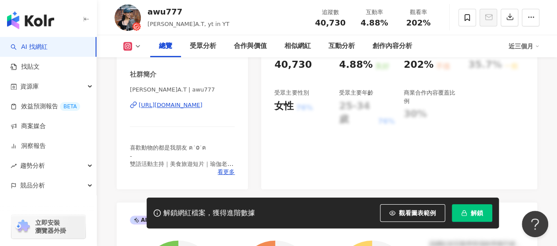
click at [473, 209] on button "解鎖" at bounding box center [472, 213] width 41 height 18
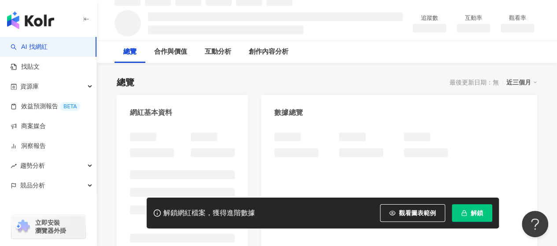
scroll to position [88, 0]
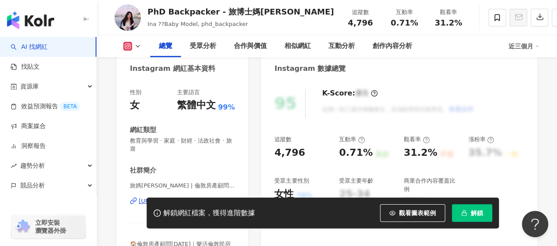
scroll to position [176, 0]
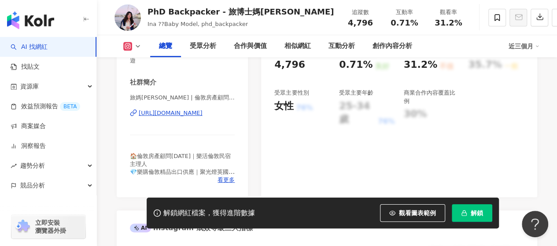
click at [192, 109] on div "[URL][DOMAIN_NAME]" at bounding box center [171, 113] width 64 height 8
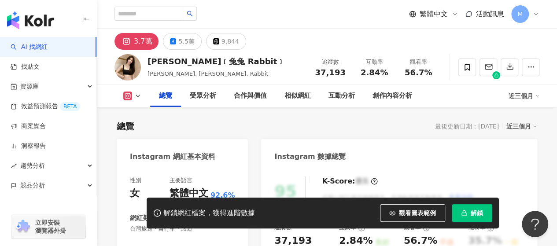
scroll to position [176, 0]
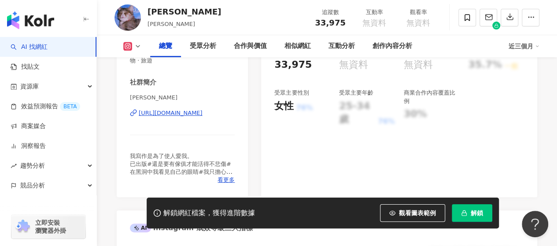
click at [184, 111] on div "https://www.instagram.com/patmuffin/" at bounding box center [171, 113] width 64 height 8
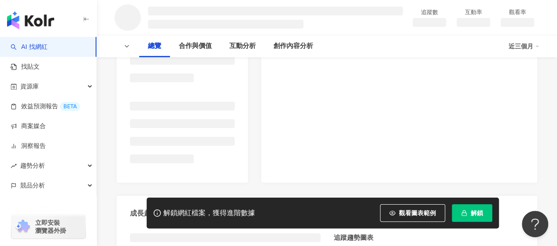
scroll to position [220, 0]
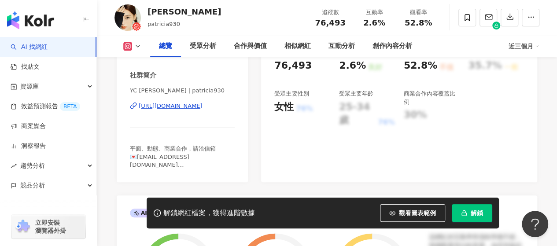
click at [195, 107] on div "[URL][DOMAIN_NAME]" at bounding box center [171, 106] width 64 height 8
